Goal: Task Accomplishment & Management: Use online tool/utility

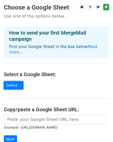
click at [7, 81] on link "Select..." at bounding box center [13, 85] width 19 height 8
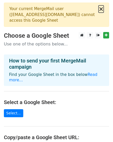
click at [102, 8] on button "×" at bounding box center [100, 9] width 5 height 6
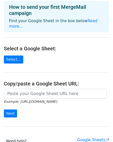
scroll to position [65, 0]
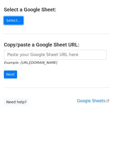
click at [11, 16] on link "Select..." at bounding box center [13, 20] width 19 height 8
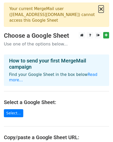
click at [101, 8] on button "×" at bounding box center [100, 9] width 5 height 6
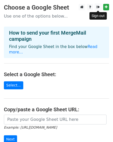
click at [100, 5] on link at bounding box center [98, 7] width 6 height 6
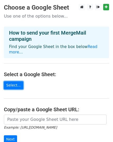
click at [13, 81] on link "Select..." at bounding box center [13, 85] width 19 height 8
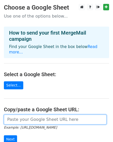
click at [26, 115] on input "url" at bounding box center [55, 119] width 102 height 10
paste input "https://docs.google.com/spreadsheets/d/10RmxkQDOkn9kYBhlZ8aOeNTNfuTb4MJI/edit?g…"
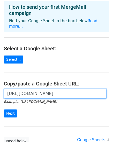
scroll to position [52, 0]
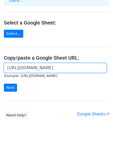
type input "https://docs.google.com/spreadsheets/d/10RmxkQDOkn9kYBhlZ8aOeNTNfuTb4MJI/edit?g…"
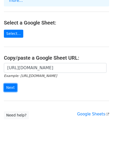
scroll to position [0, 0]
click at [9, 84] on input "Next" at bounding box center [10, 88] width 13 height 8
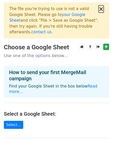
click at [100, 9] on button "×" at bounding box center [100, 9] width 5 height 6
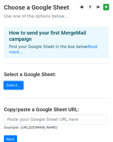
click at [10, 81] on link "Select..." at bounding box center [13, 85] width 19 height 8
